Goal: Find specific page/section: Find specific page/section

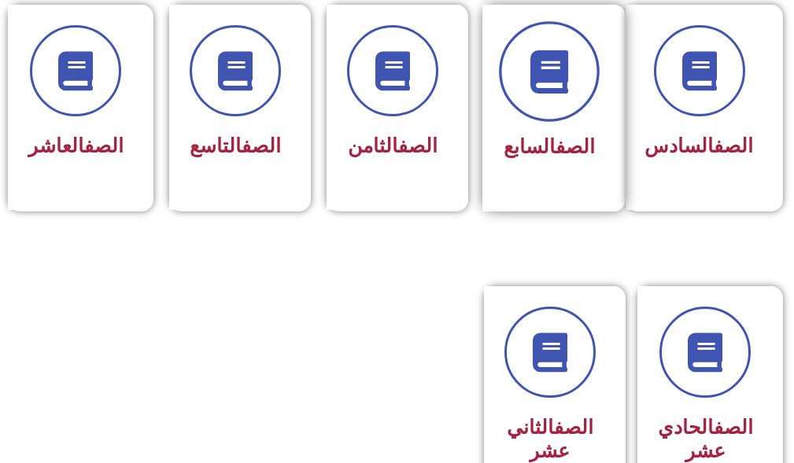
scroll to position [1023, 0]
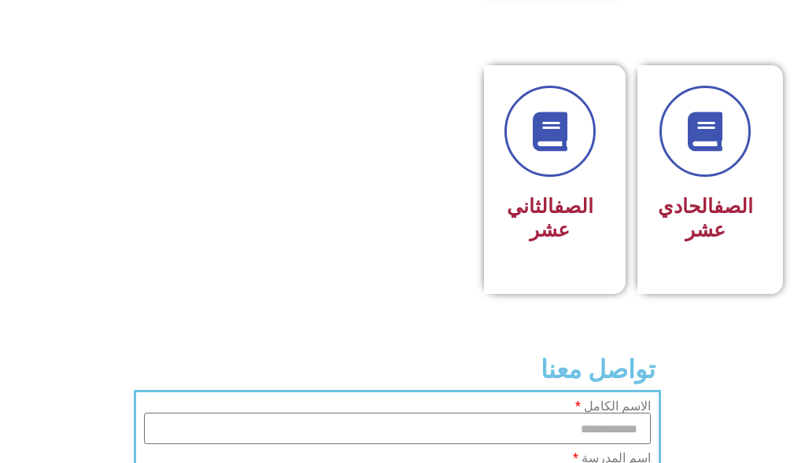
click at [541, 204] on div "الصف الثاني عشر" at bounding box center [549, 168] width 91 height 164
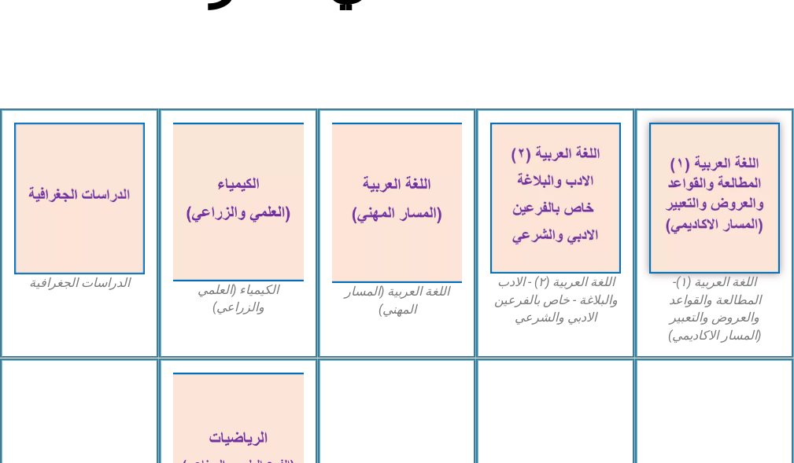
scroll to position [622, 0]
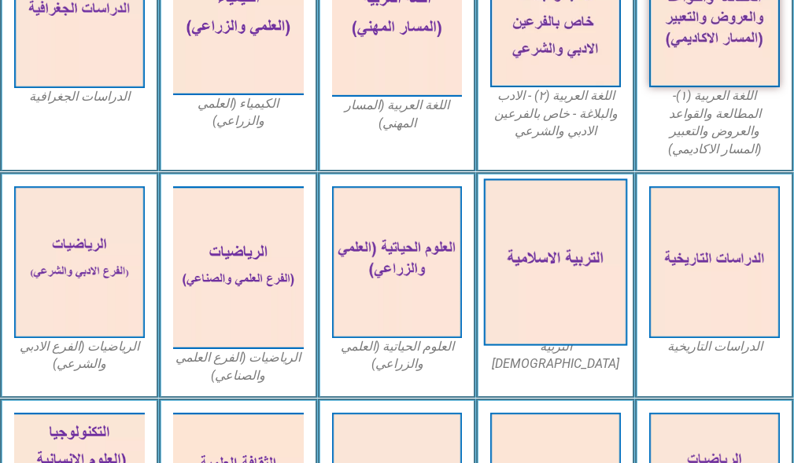
click at [538, 235] on img at bounding box center [555, 262] width 143 height 167
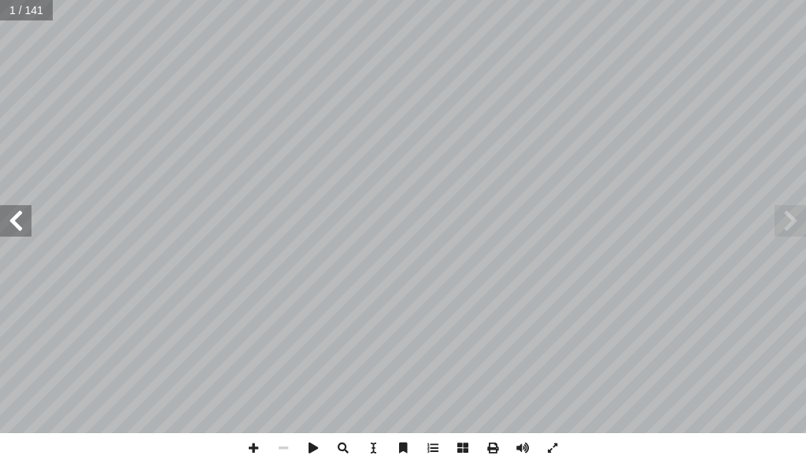
click at [29, 227] on span at bounding box center [15, 220] width 31 height 31
click at [25, 227] on span at bounding box center [15, 220] width 31 height 31
click at [24, 227] on span at bounding box center [15, 220] width 31 height 31
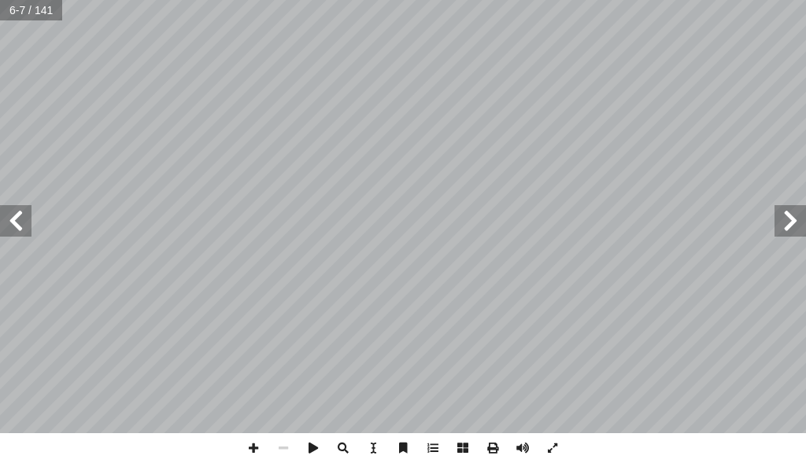
click at [24, 227] on span at bounding box center [15, 220] width 31 height 31
click at [6, 226] on span at bounding box center [15, 220] width 31 height 31
click at [251, 450] on span at bounding box center [253, 449] width 30 height 30
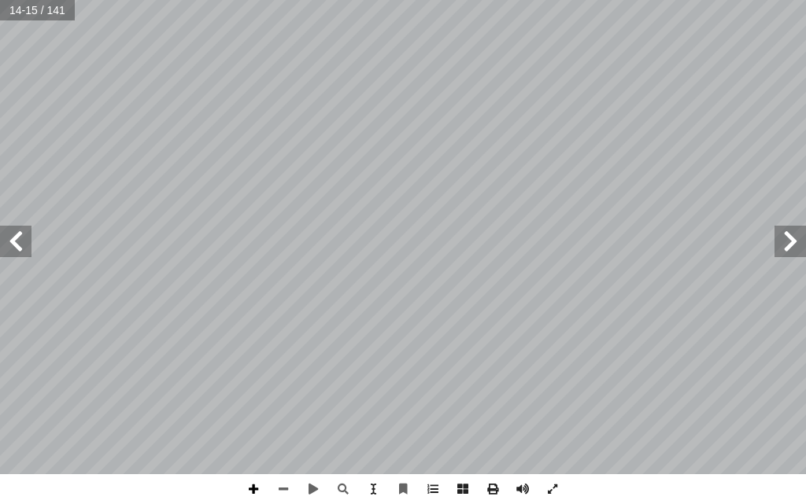
click at [248, 468] on span at bounding box center [253, 489] width 30 height 30
click at [276, 468] on span at bounding box center [283, 489] width 30 height 30
click at [247, 468] on span at bounding box center [253, 489] width 30 height 30
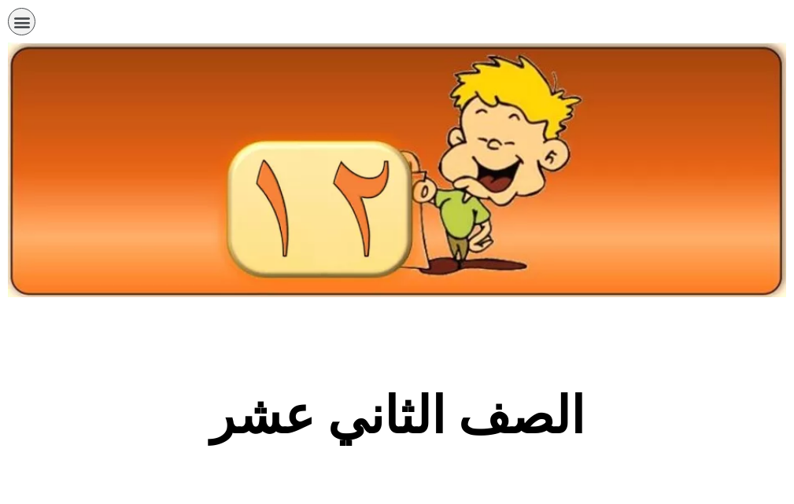
scroll to position [622, 0]
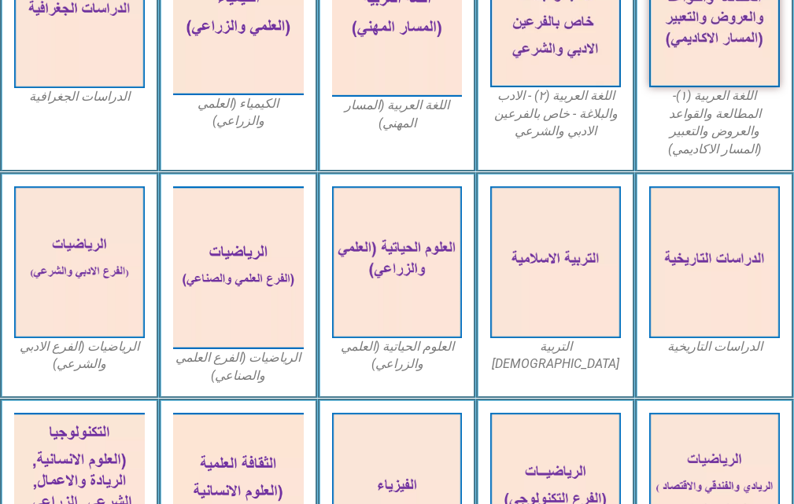
click at [3, 374] on div "الرياضيات (الفرع الادبي والشرعي)" at bounding box center [79, 285] width 159 height 227
